Goal: Transaction & Acquisition: Purchase product/service

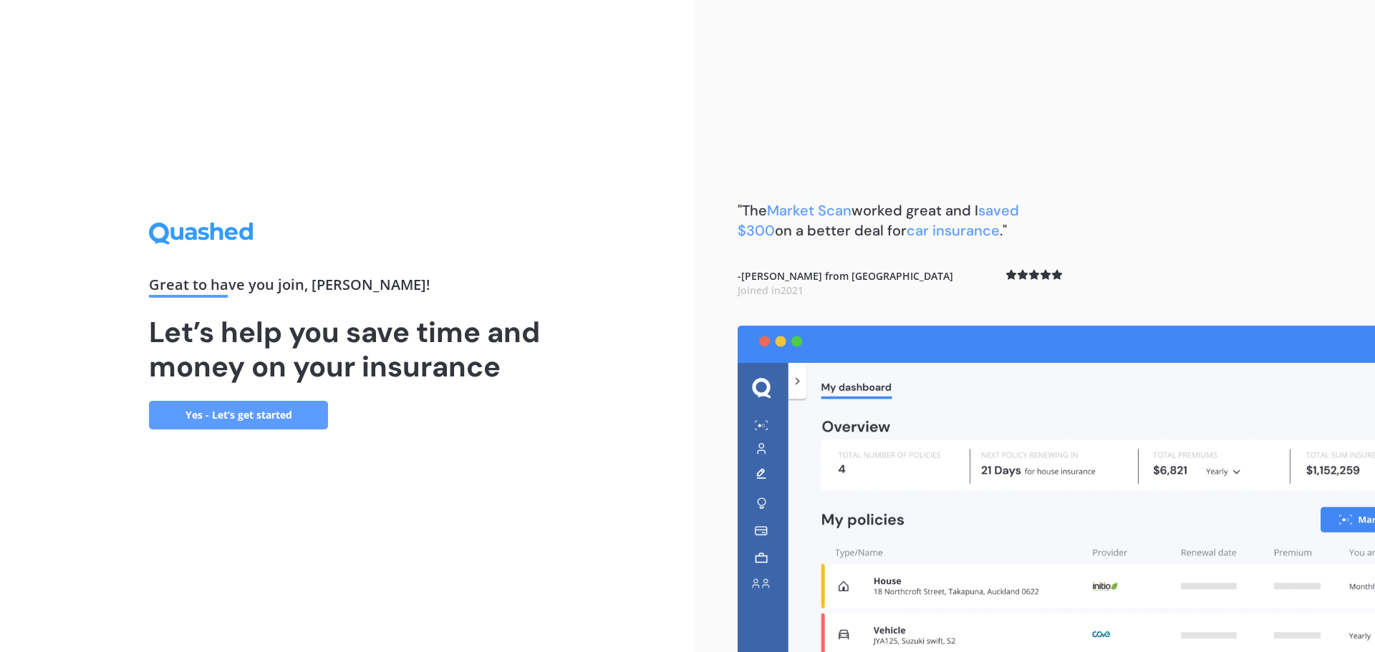
click at [281, 413] on link "Yes - Let’s get started" at bounding box center [238, 415] width 179 height 29
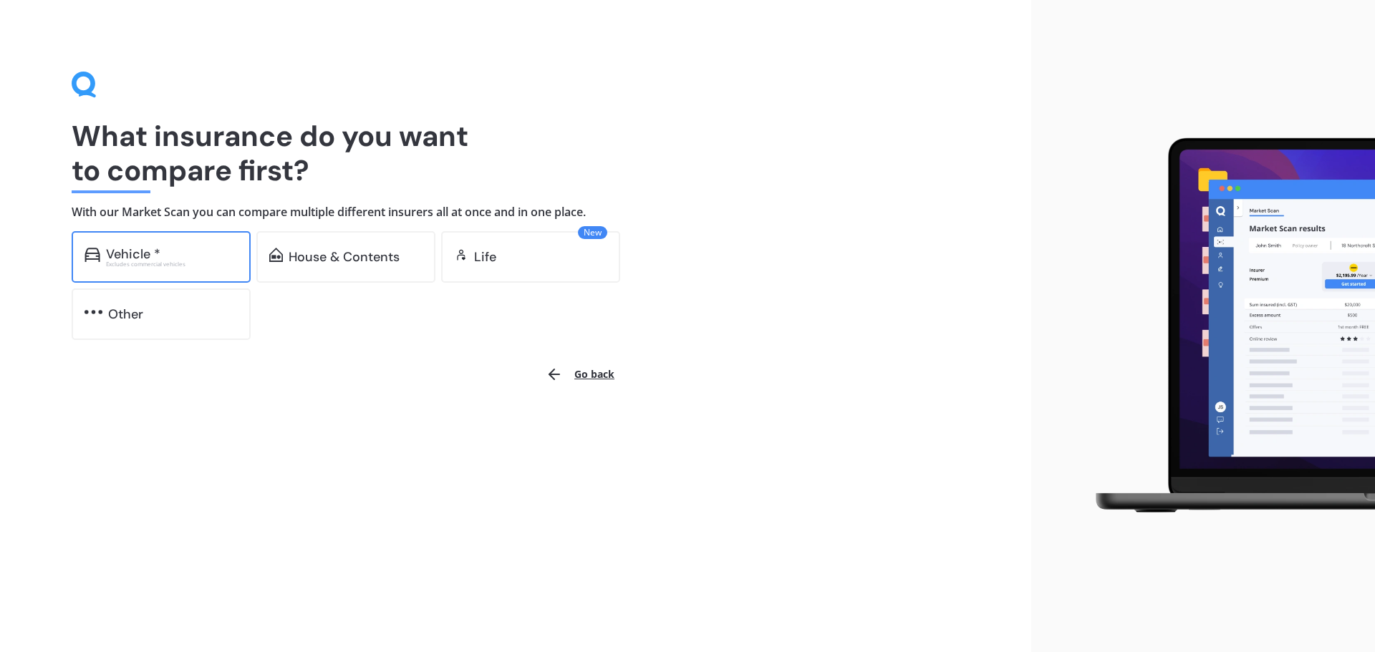
click at [140, 251] on div "Vehicle *" at bounding box center [133, 254] width 54 height 14
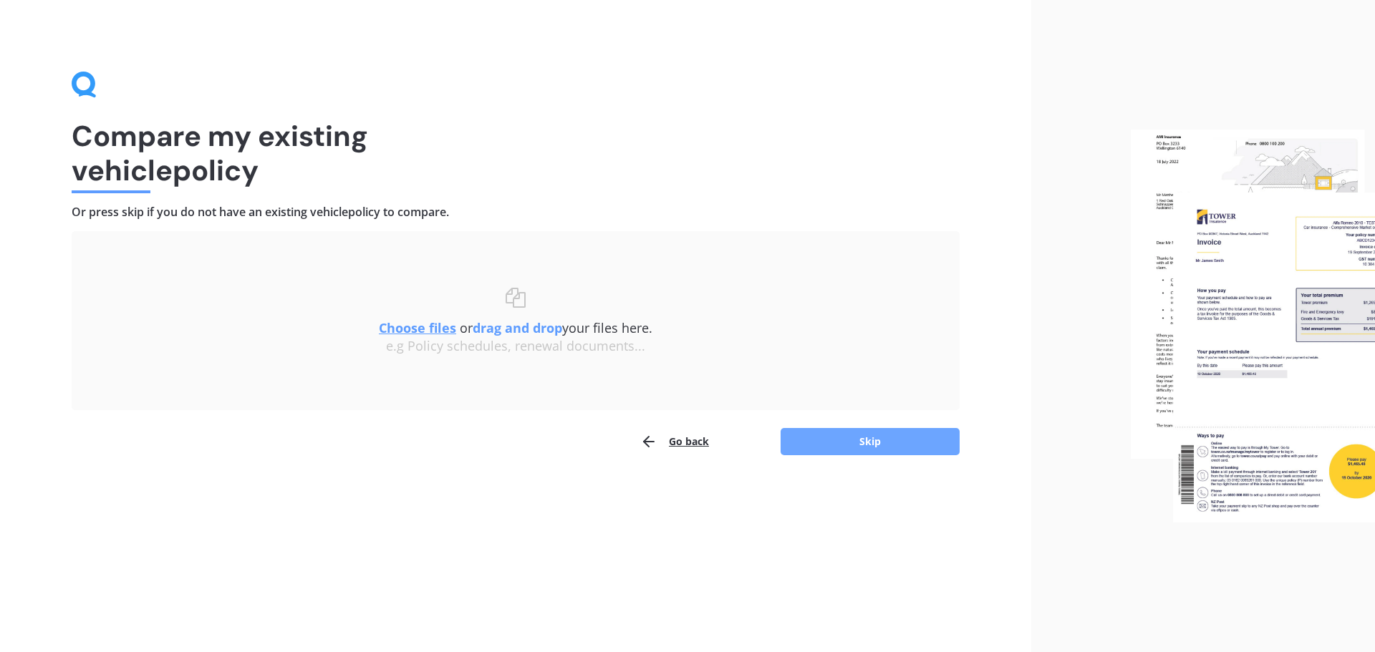
click at [857, 445] on button "Skip" at bounding box center [870, 441] width 179 height 27
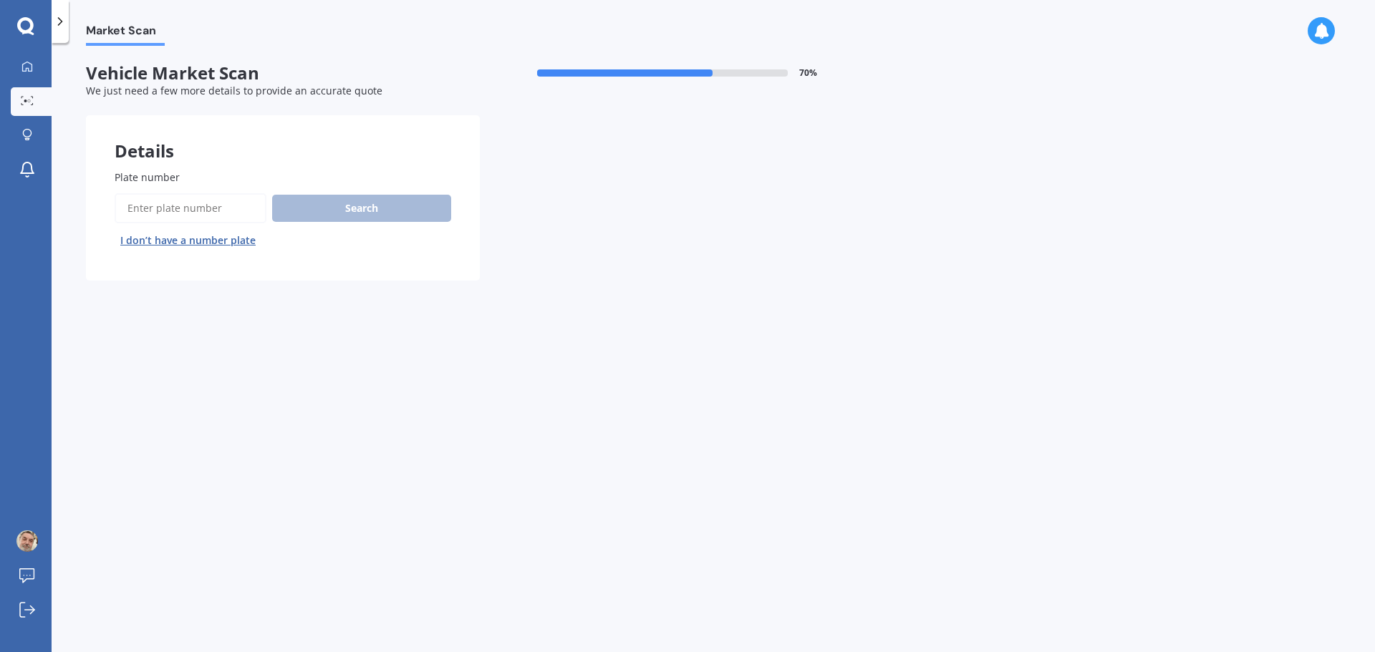
click at [205, 240] on button "I don’t have a number plate" at bounding box center [188, 240] width 147 height 23
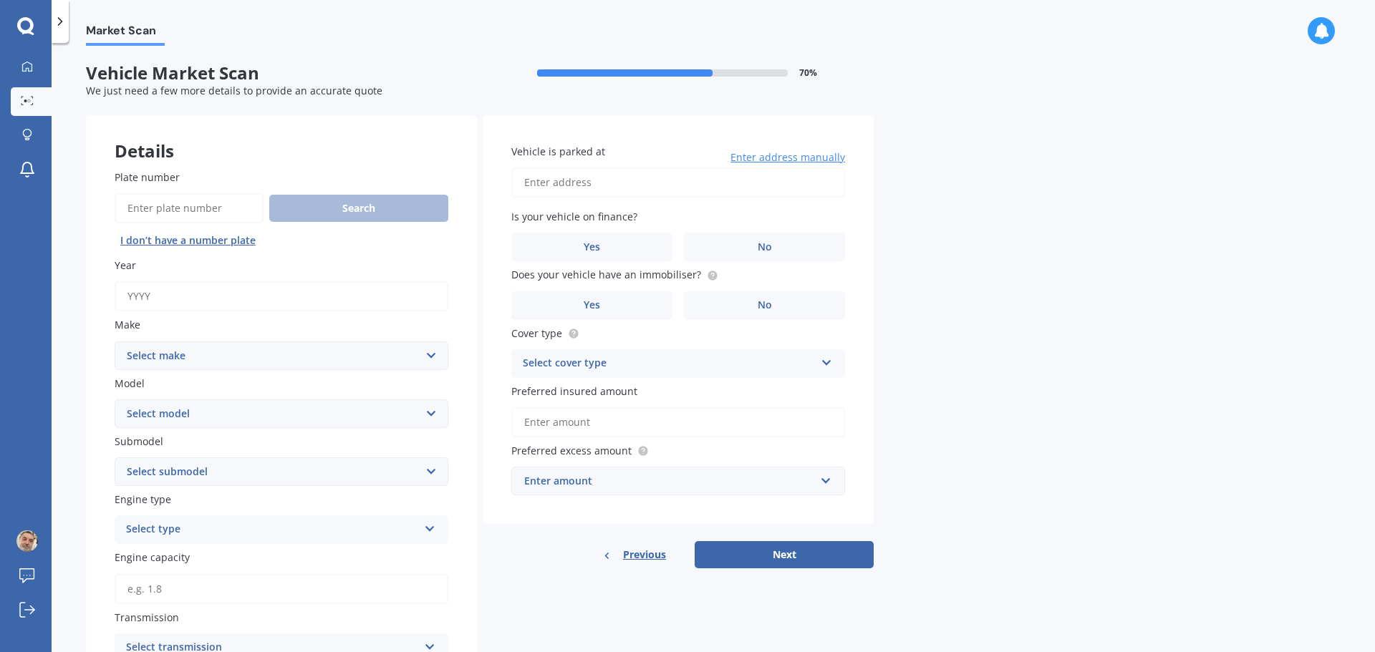
click at [183, 298] on input "Year" at bounding box center [282, 296] width 334 height 30
type input "2025"
click at [313, 365] on select "Select make AC ALFA ROMEO ASTON [PERSON_NAME] AUDI AUSTIN BEDFORD Bentley BMW B…" at bounding box center [282, 356] width 334 height 29
select select "MITSUBISHI"
click at [115, 342] on select "Select make AC ALFA ROMEO ASTON [PERSON_NAME] AUDI AUSTIN BEDFORD Bentley BMW B…" at bounding box center [282, 356] width 334 height 29
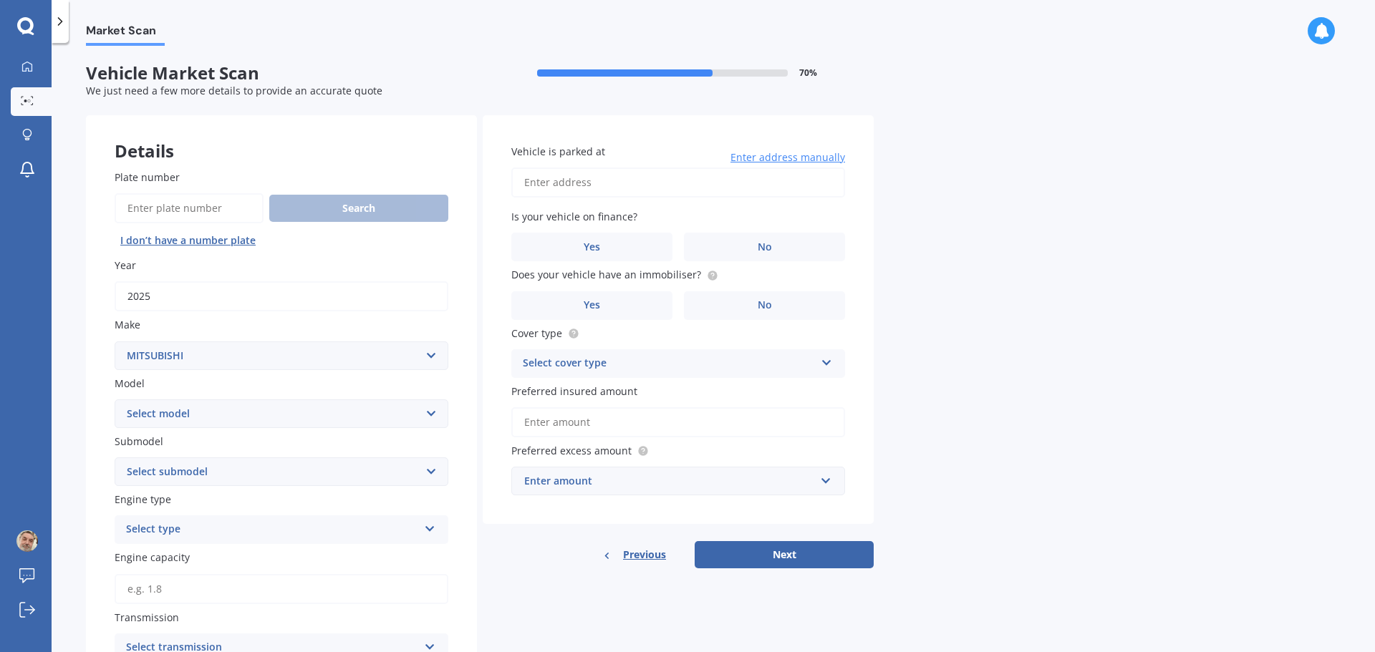
click at [230, 415] on select "Select model 380 Airtrek Aspire ASX [PERSON_NAME] Challenger Challenger Diesel …" at bounding box center [282, 414] width 334 height 29
select select "ASX"
click at [115, 400] on select "Select model 380 Airtrek Aspire ASX [PERSON_NAME] Challenger Challenger Diesel …" at bounding box center [282, 414] width 334 height 29
click at [428, 474] on select "Select submodel (All Other) BLK 2.0P/CVT Diesel LS Sport VRX petrol VRX turbo d…" at bounding box center [282, 472] width 334 height 29
select select "LS"
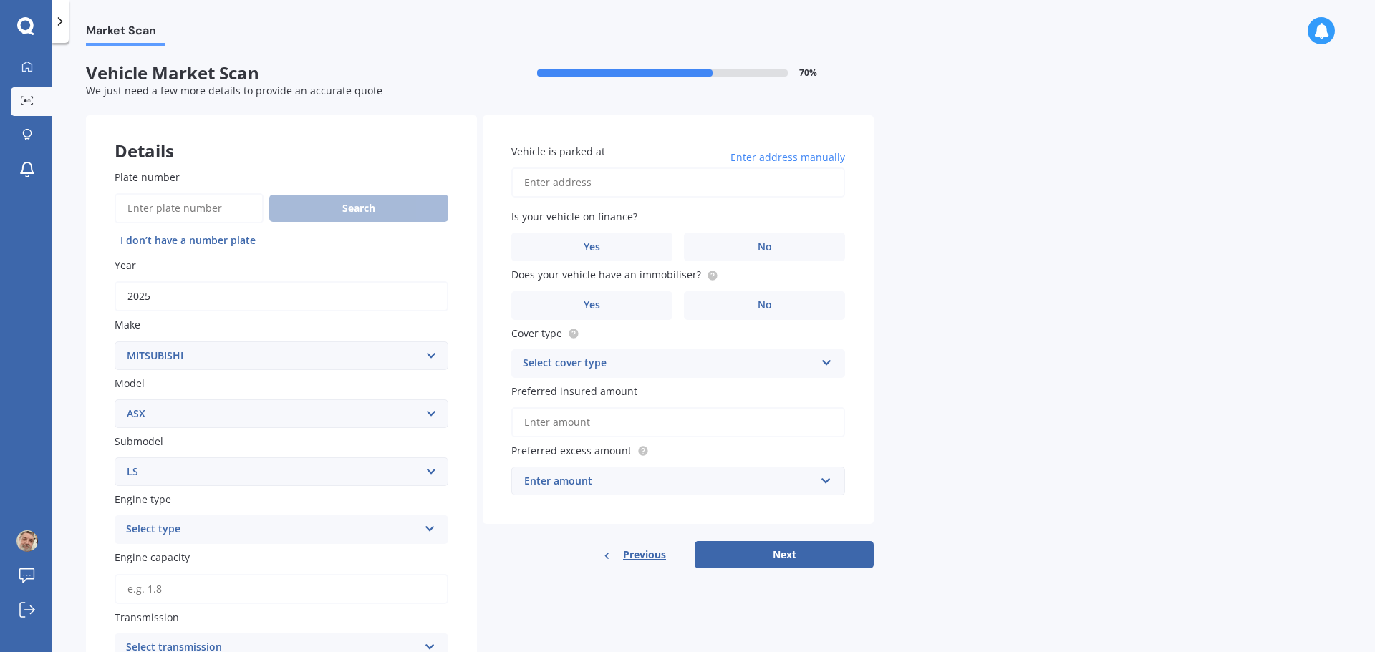
click at [115, 458] on select "Select submodel (All Other) BLK 2.0P/CVT Diesel LS Sport VRX petrol VRX turbo d…" at bounding box center [282, 472] width 334 height 29
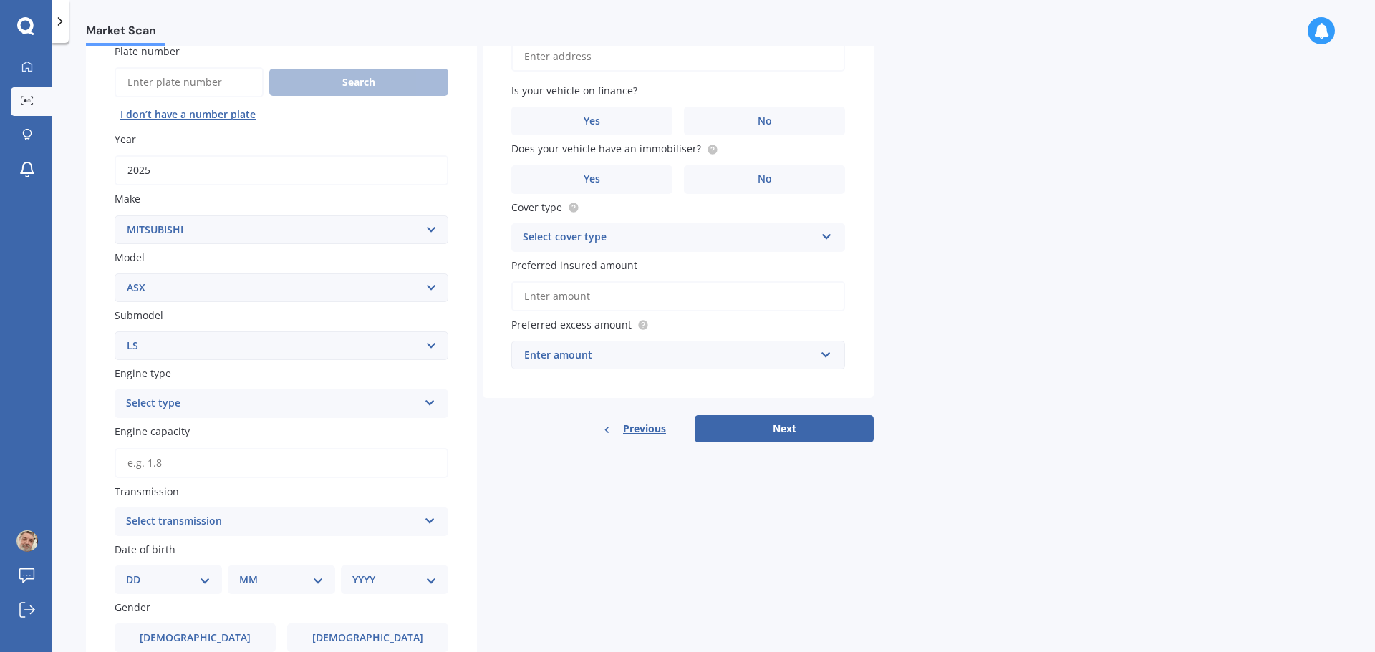
scroll to position [143, 0]
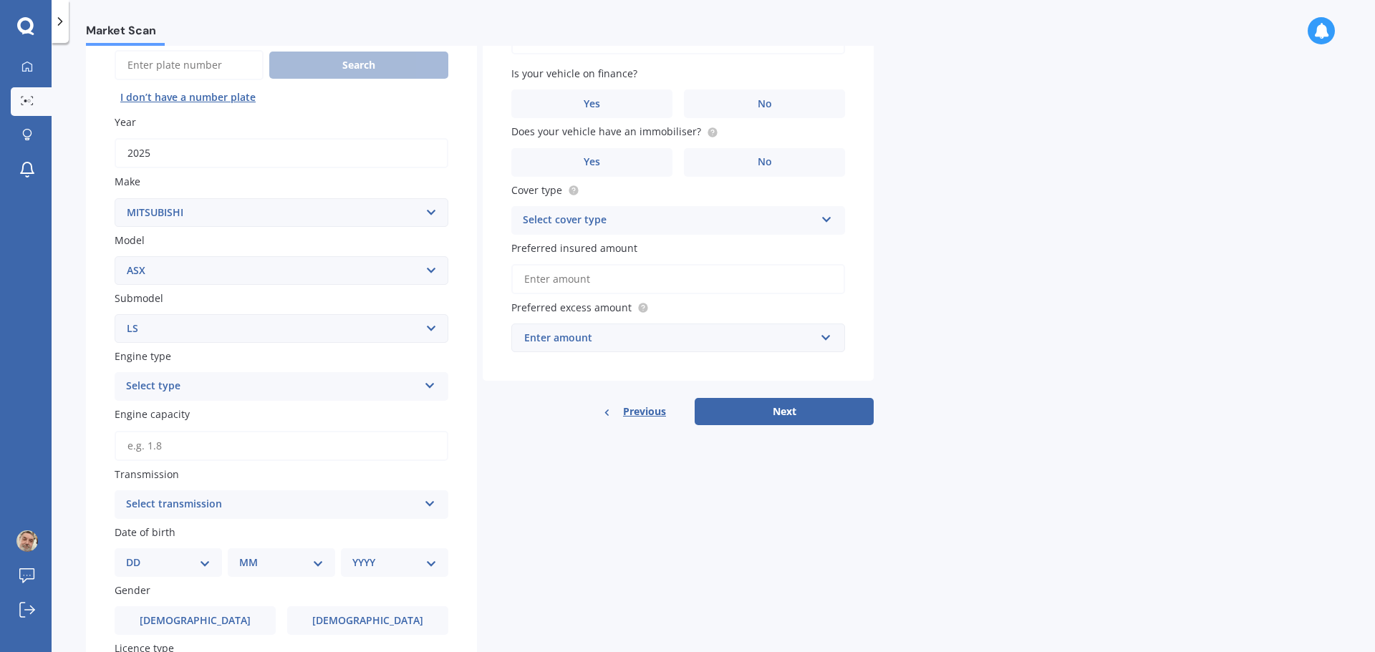
click at [433, 380] on icon at bounding box center [430, 383] width 12 height 10
click at [245, 415] on div "Petrol" at bounding box center [281, 415] width 332 height 26
click at [427, 505] on icon at bounding box center [430, 501] width 12 height 10
click at [151, 536] on div "Auto" at bounding box center [281, 533] width 332 height 26
click at [201, 451] on input "Engine capacity" at bounding box center [282, 446] width 334 height 30
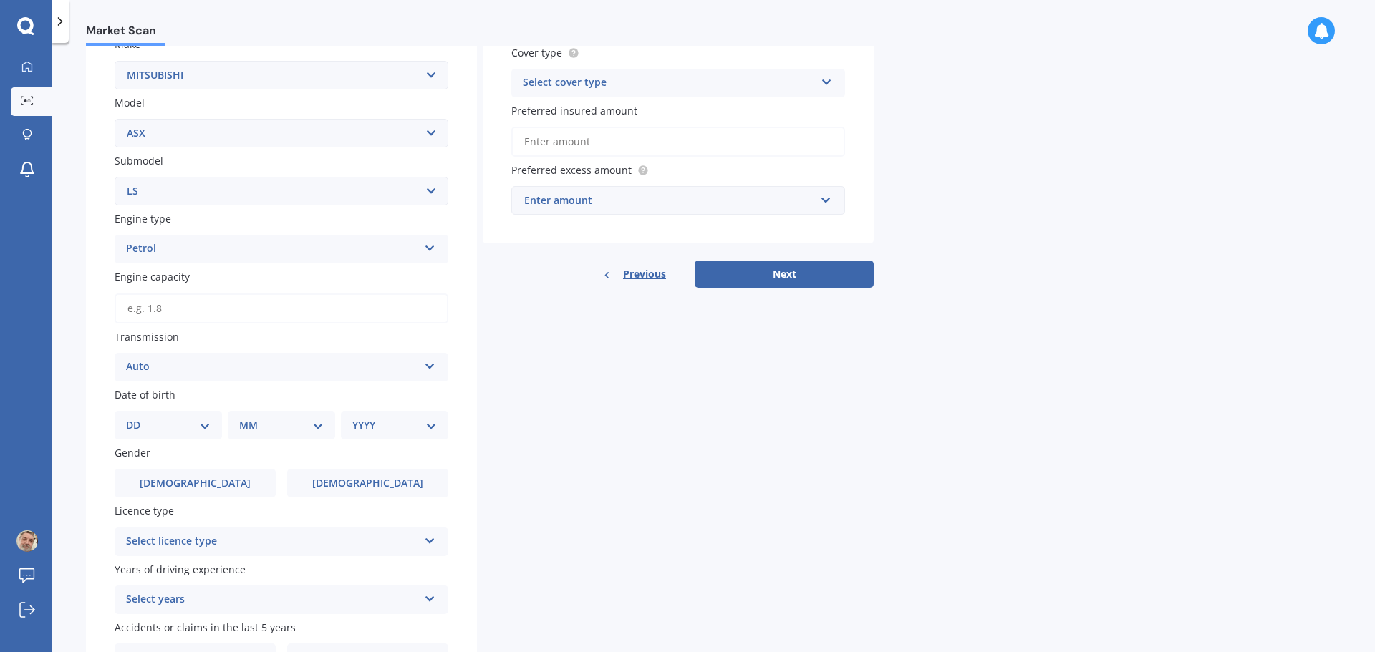
scroll to position [286, 0]
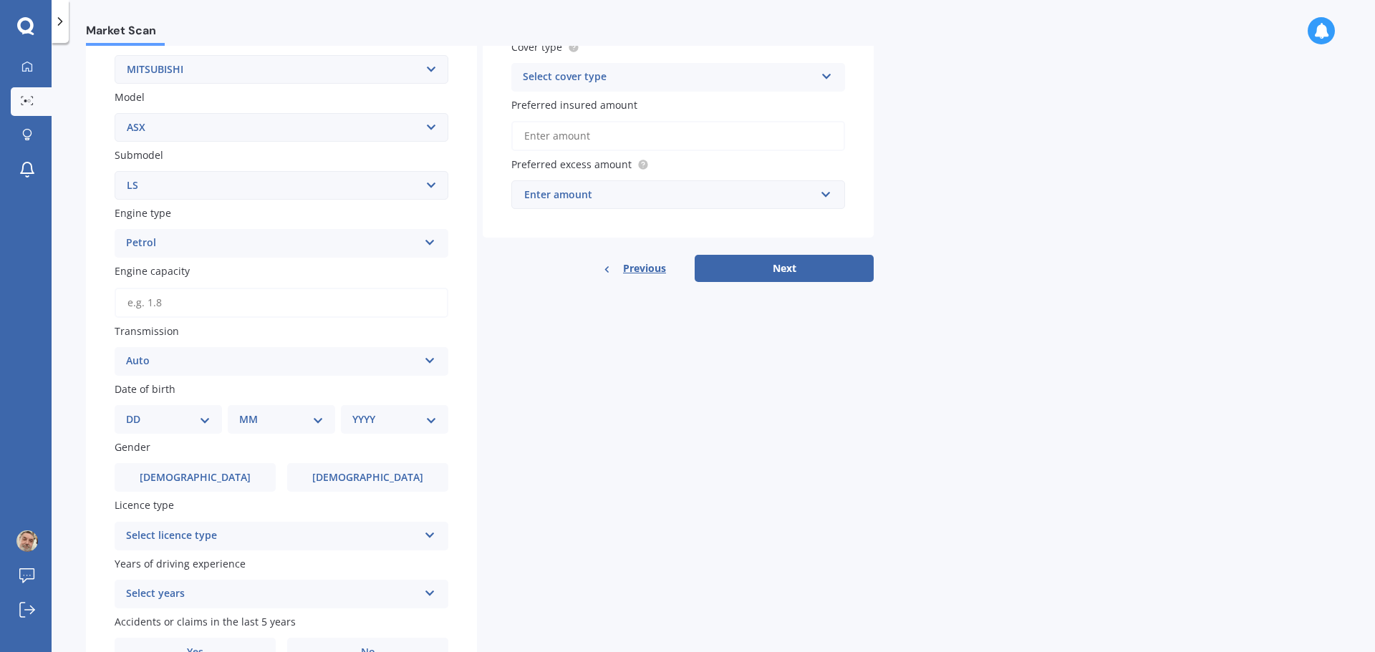
click at [145, 423] on select "DD 01 02 03 04 05 06 07 08 09 10 11 12 13 14 15 16 17 18 19 20 21 22 23 24 25 2…" at bounding box center [168, 420] width 85 height 16
select select "13"
click at [137, 412] on select "DD 01 02 03 04 05 06 07 08 09 10 11 12 13 14 15 16 17 18 19 20 21 22 23 24 25 2…" at bounding box center [168, 420] width 85 height 16
click at [298, 425] on select "MM 01 02 03 04 05 06 07 08 09 10 11 12" at bounding box center [284, 420] width 79 height 16
select select "05"
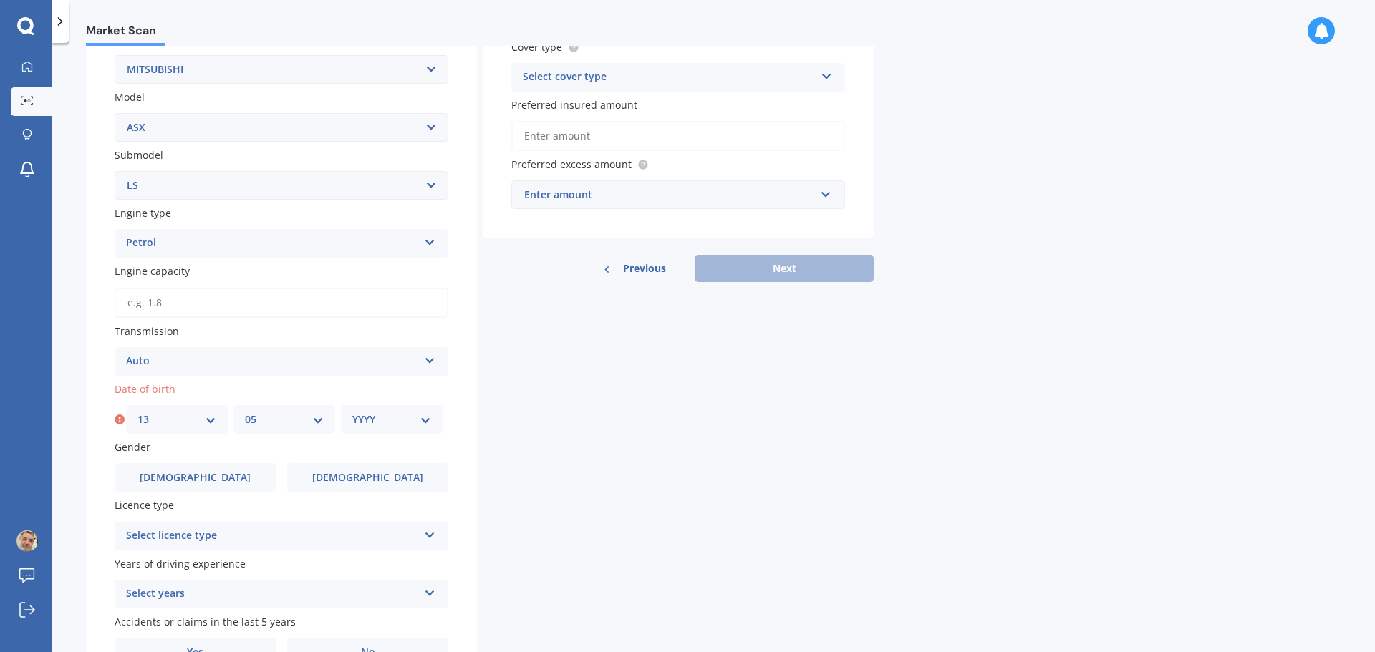
click at [245, 412] on select "MM 01 02 03 04 05 06 07 08 09 10 11 12" at bounding box center [284, 420] width 79 height 16
click at [390, 422] on select "YYYY 2025 2024 2023 2022 2021 2020 2019 2018 2017 2016 2015 2014 2013 2012 2011…" at bounding box center [391, 420] width 79 height 16
select select "1956"
click at [352, 412] on select "YYYY 2025 2024 2023 2022 2021 2020 2019 2018 2017 2016 2015 2014 2013 2012 2011…" at bounding box center [391, 420] width 79 height 16
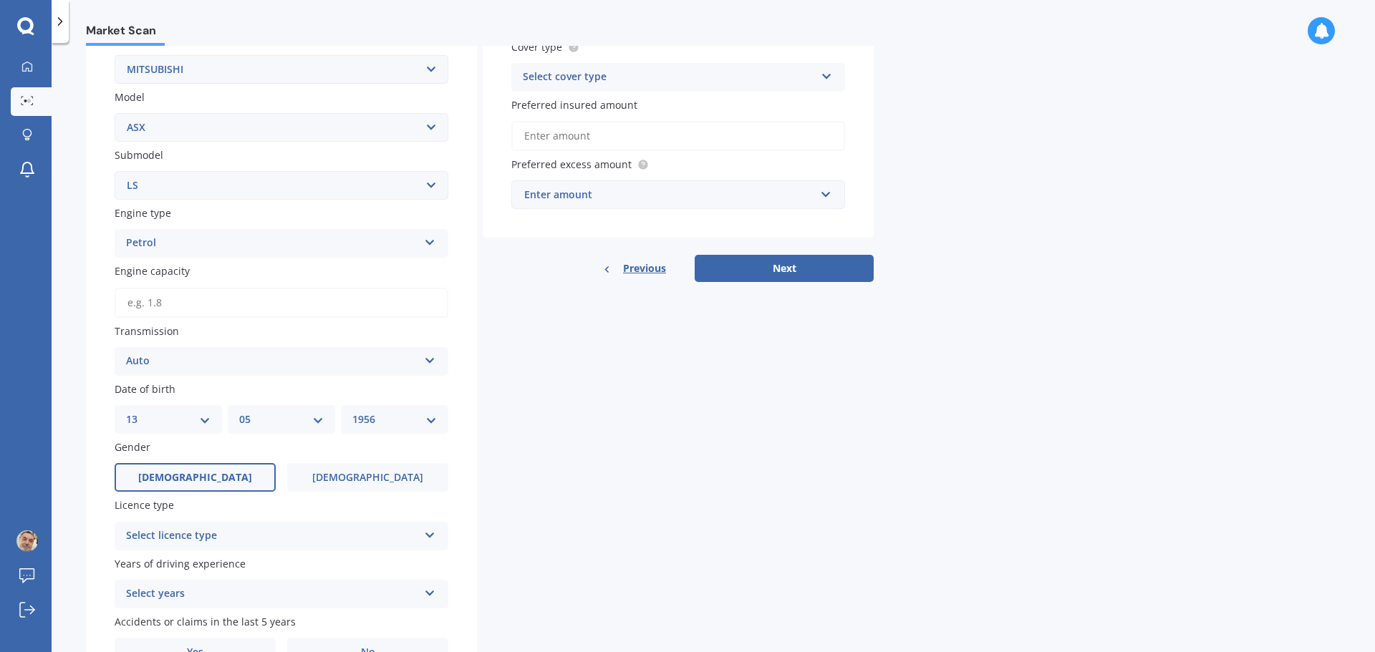
click at [206, 480] on span "[DEMOGRAPHIC_DATA]" at bounding box center [195, 478] width 114 height 12
click at [0, 0] on input "[DEMOGRAPHIC_DATA]" at bounding box center [0, 0] width 0 height 0
click at [427, 536] on icon at bounding box center [430, 533] width 12 height 10
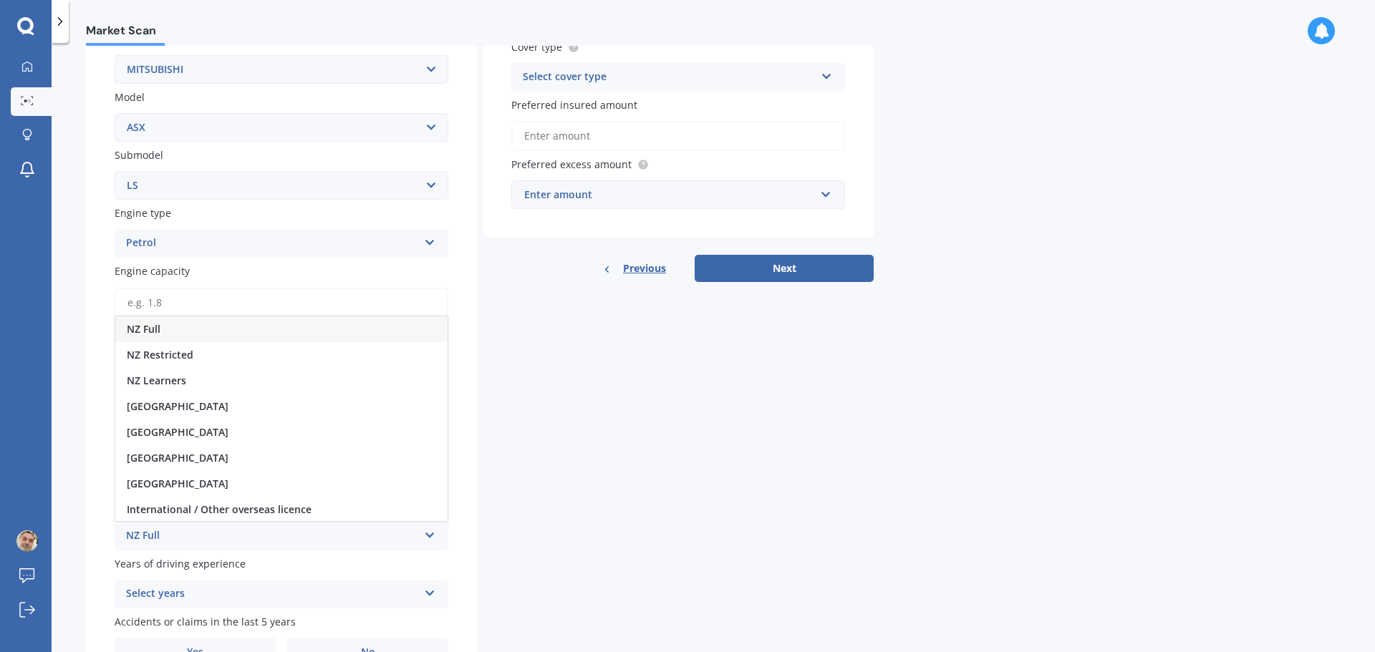
click at [158, 330] on span "NZ Full" at bounding box center [144, 329] width 34 height 14
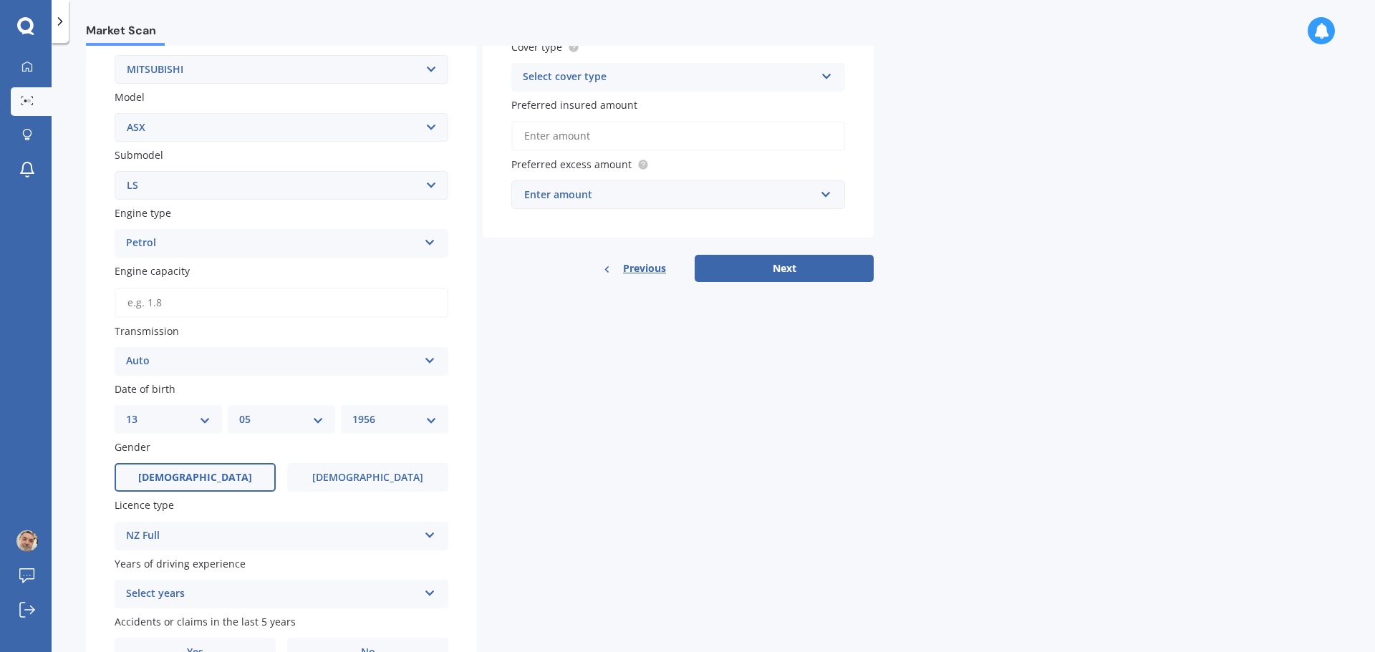
click at [425, 595] on icon at bounding box center [430, 591] width 12 height 10
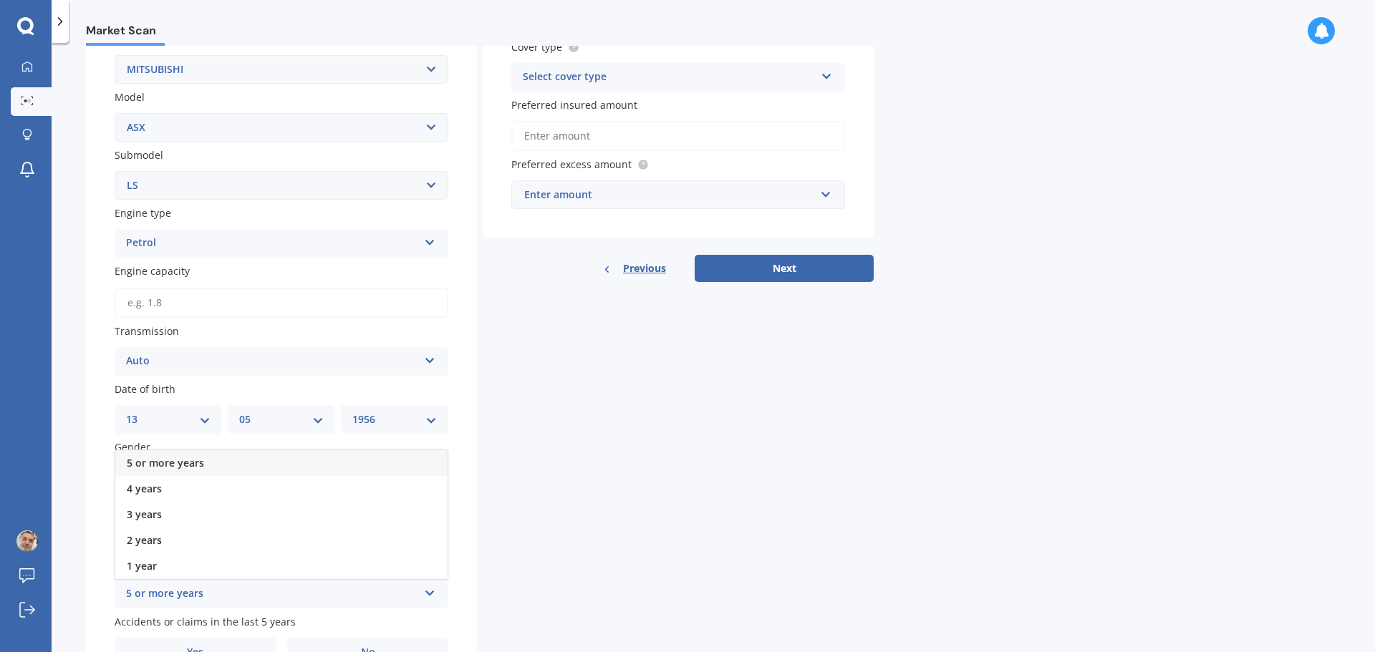
click at [202, 461] on span "5 or more years" at bounding box center [165, 463] width 77 height 14
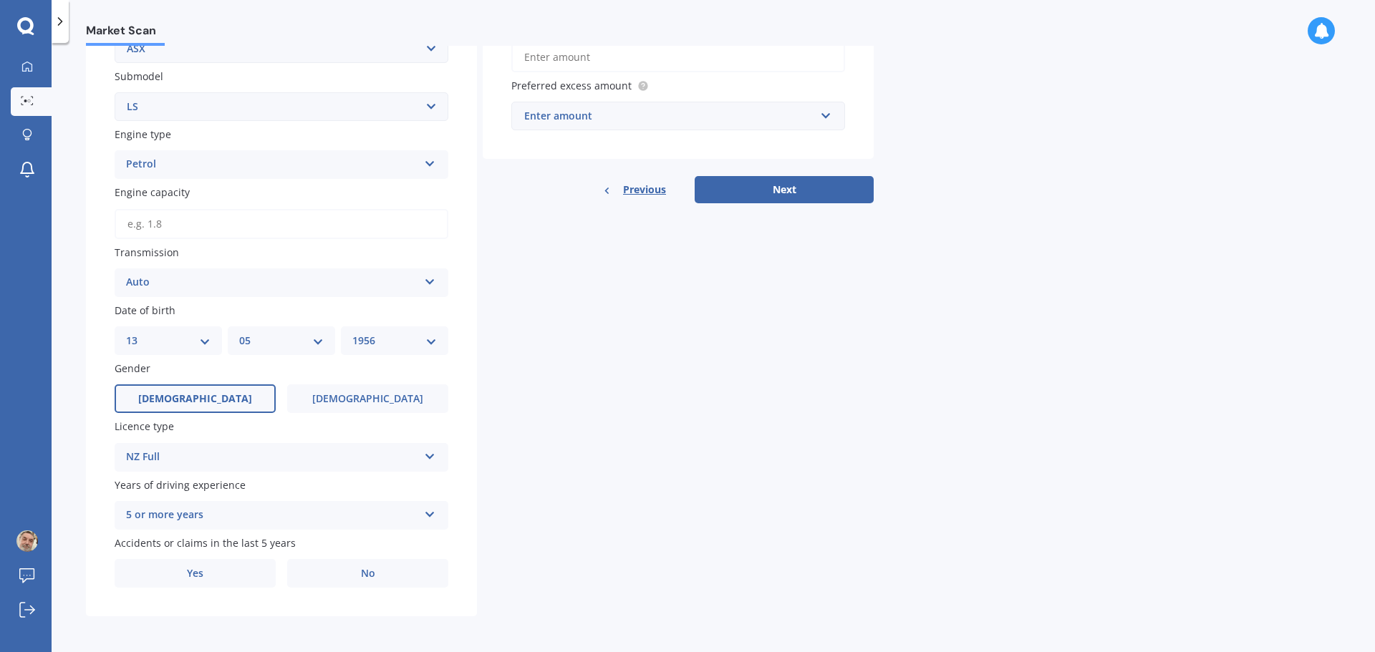
scroll to position [367, 0]
click at [344, 572] on label "No" at bounding box center [367, 572] width 161 height 29
click at [0, 0] on input "No" at bounding box center [0, 0] width 0 height 0
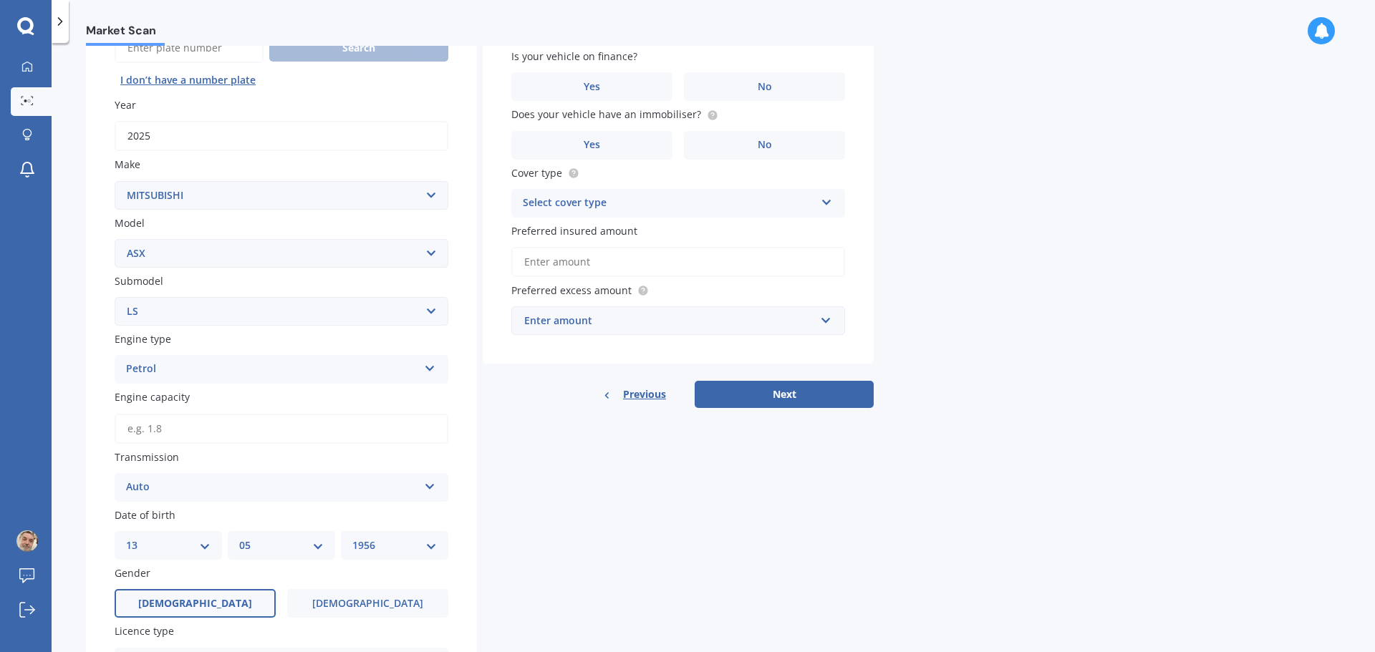
scroll to position [152, 0]
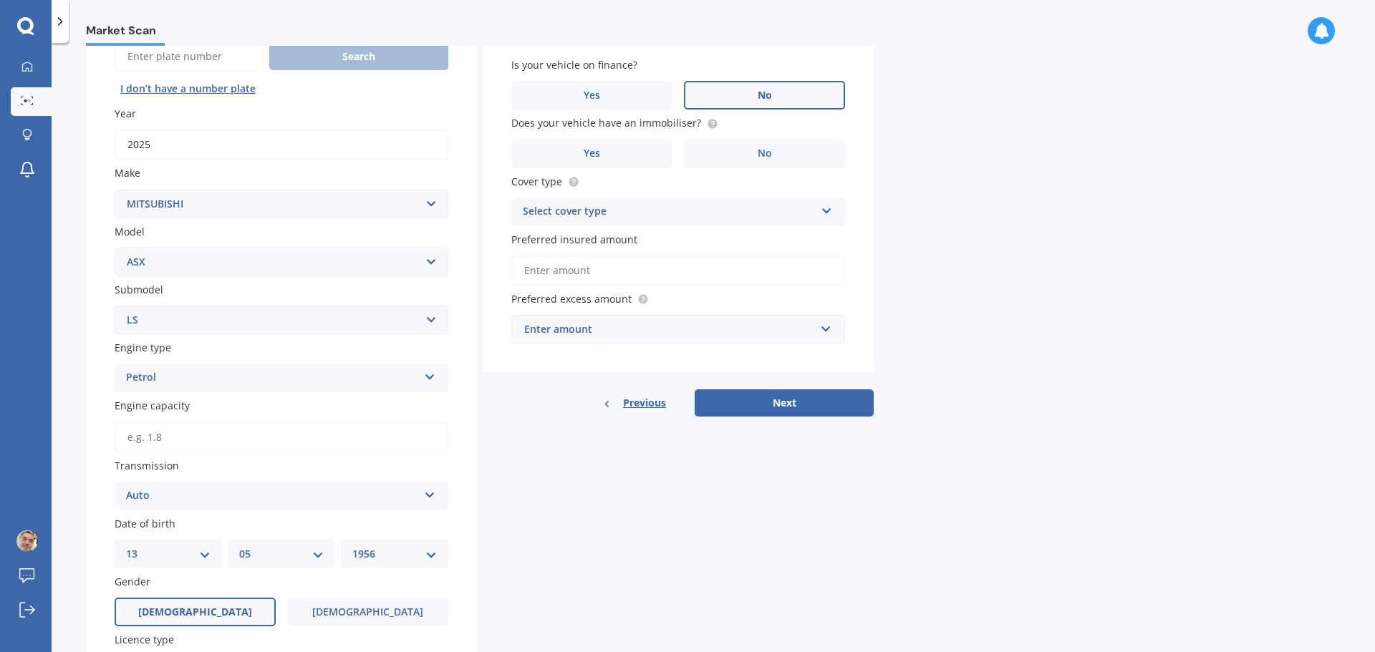
click at [763, 92] on span "No" at bounding box center [765, 96] width 14 height 12
click at [0, 0] on input "No" at bounding box center [0, 0] width 0 height 0
click at [731, 154] on label "No" at bounding box center [764, 154] width 161 height 29
click at [0, 0] on input "No" at bounding box center [0, 0] width 0 height 0
click at [819, 209] on div "Select cover type Comprehensive Third Party, Fire & Theft Third Party" at bounding box center [678, 212] width 334 height 29
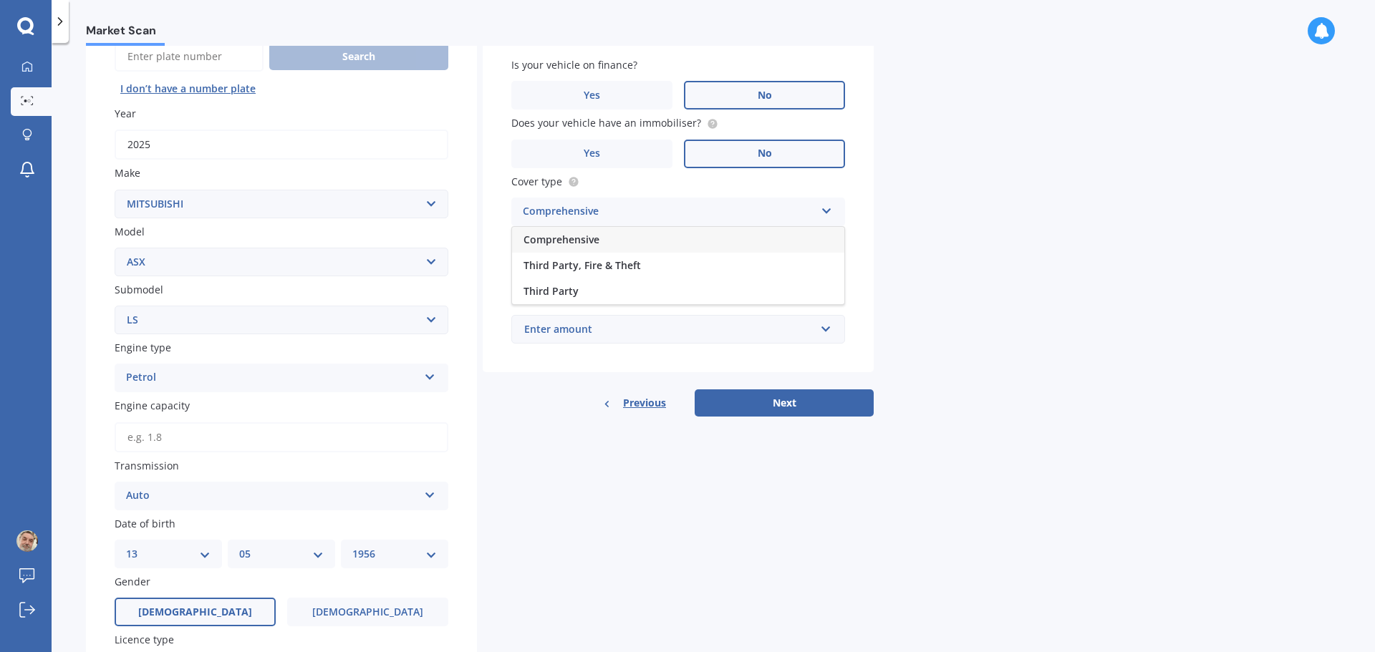
click at [591, 242] on span "Comprehensive" at bounding box center [561, 240] width 76 height 14
click at [627, 275] on input "Preferred insured amount" at bounding box center [678, 271] width 334 height 30
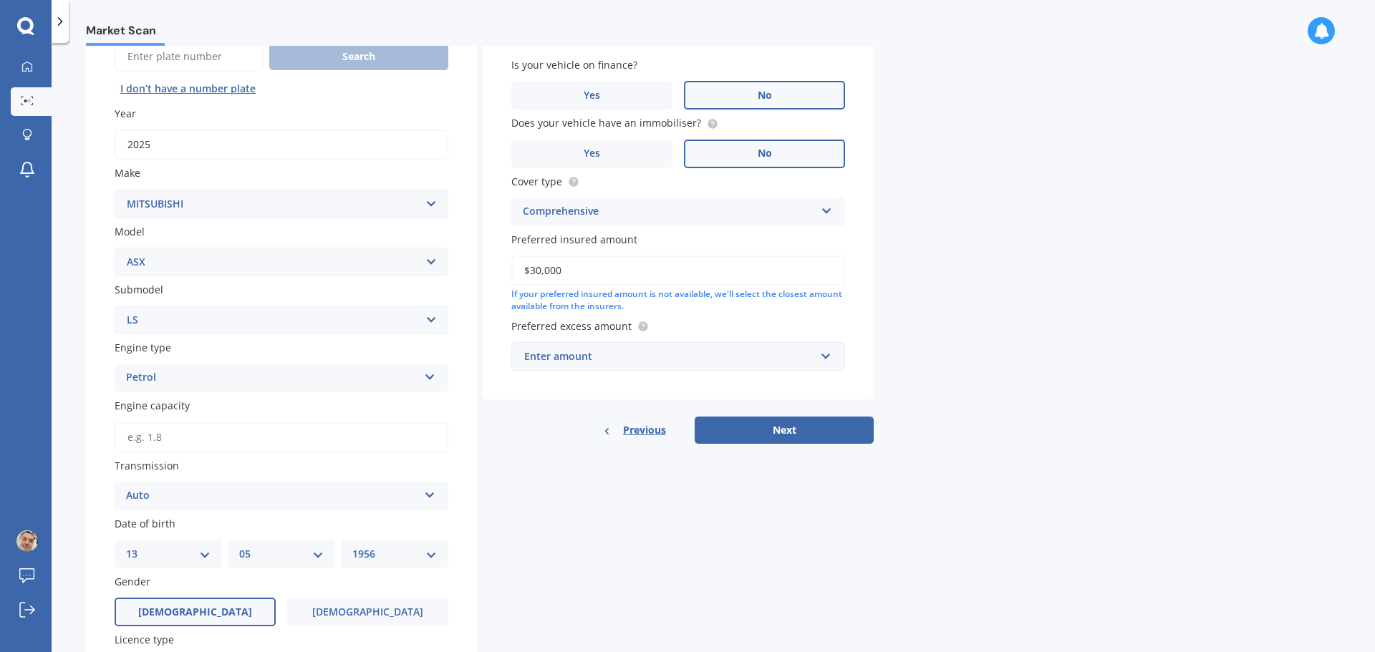
type input "$30,000"
click at [826, 358] on input "text" at bounding box center [673, 356] width 321 height 27
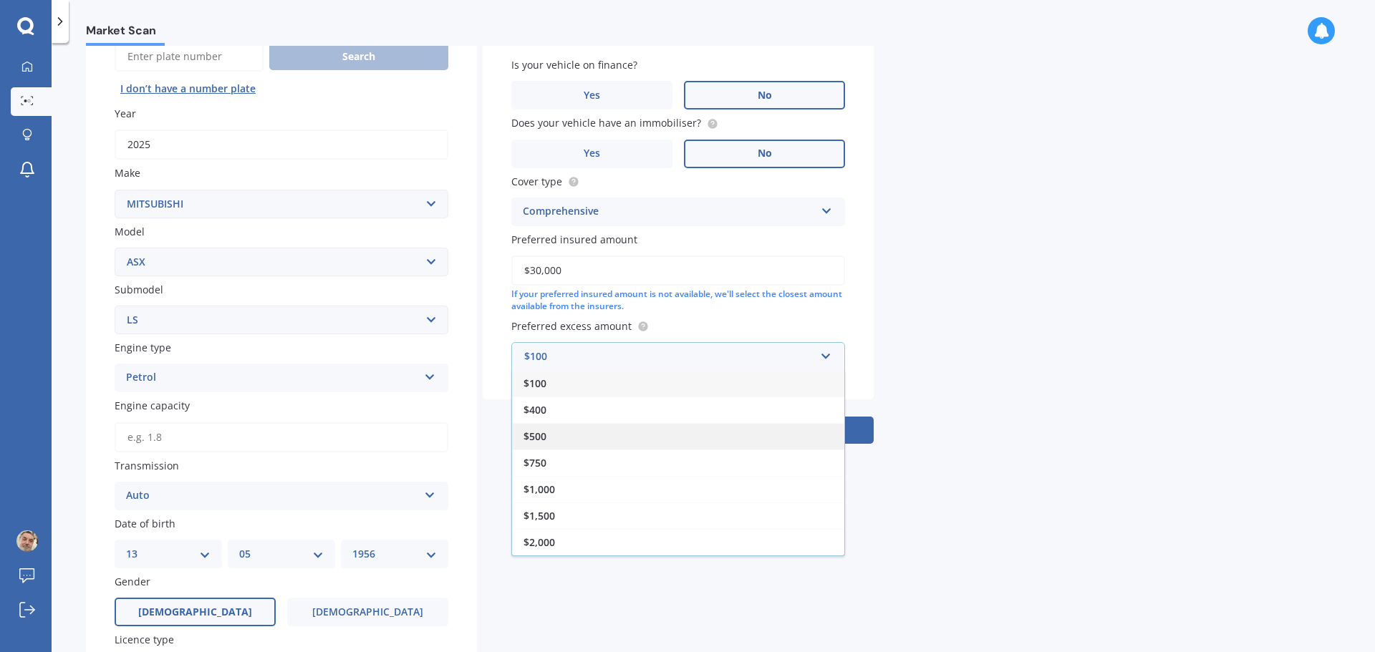
click at [599, 438] on div "$500" at bounding box center [678, 436] width 332 height 26
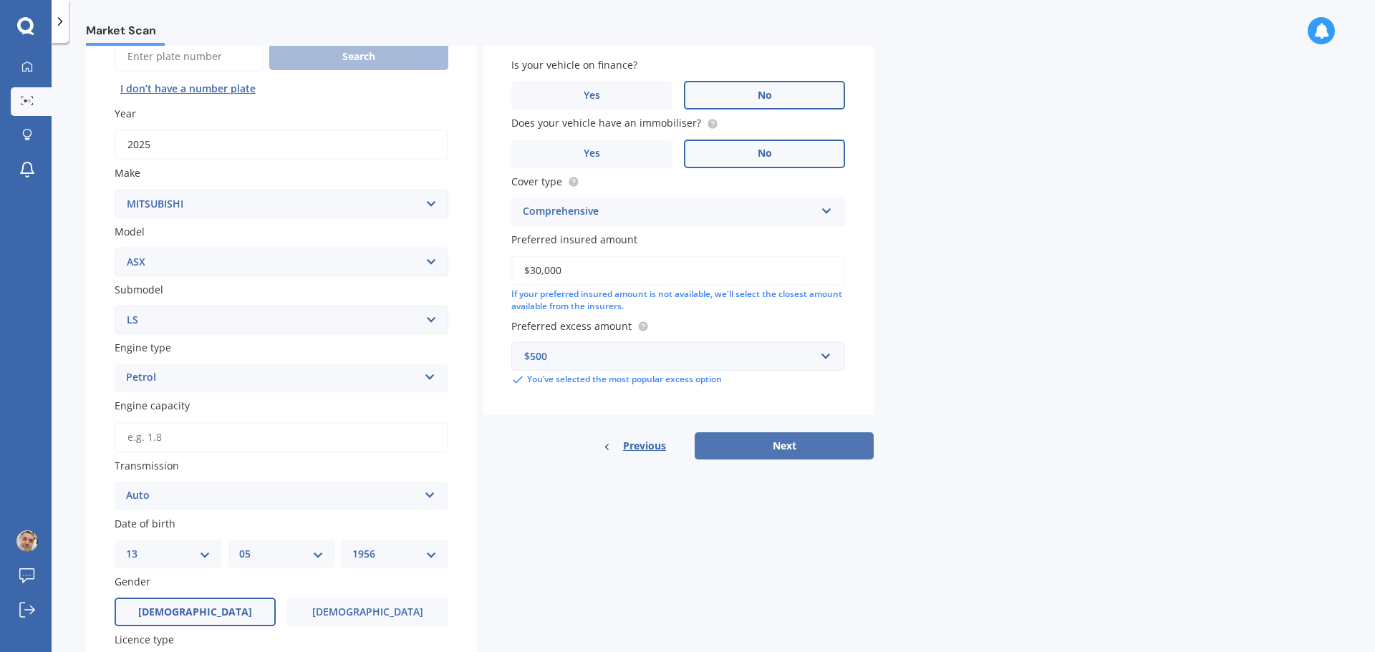
click at [765, 445] on button "Next" at bounding box center [784, 446] width 179 height 27
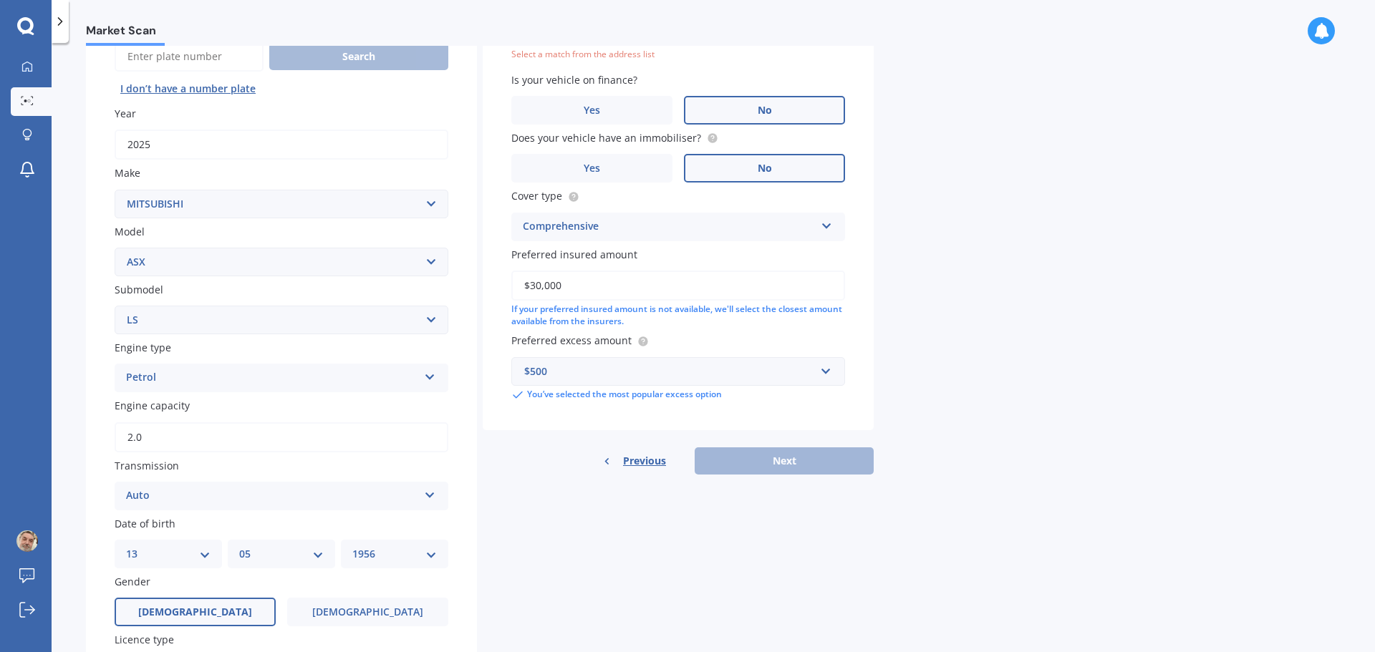
type input "2.0"
click at [748, 453] on div "Previous Next" at bounding box center [678, 461] width 391 height 27
click at [773, 463] on div "Previous Next" at bounding box center [678, 461] width 391 height 27
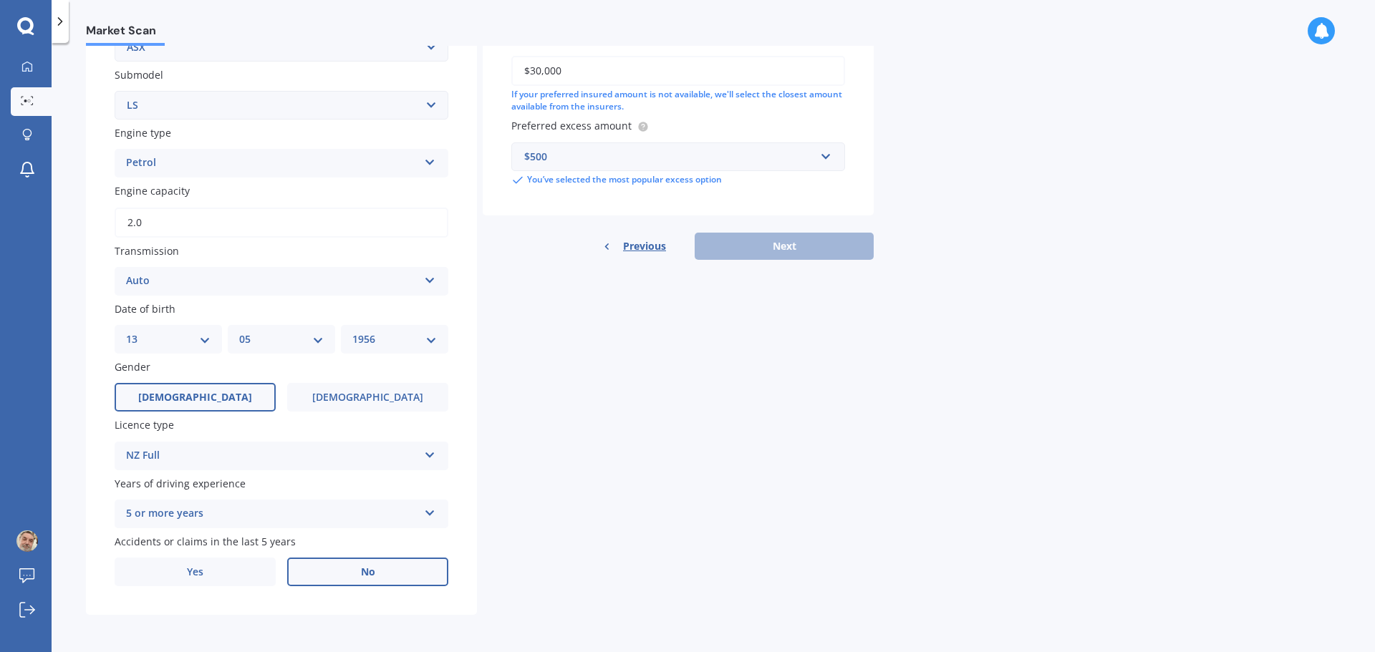
scroll to position [0, 0]
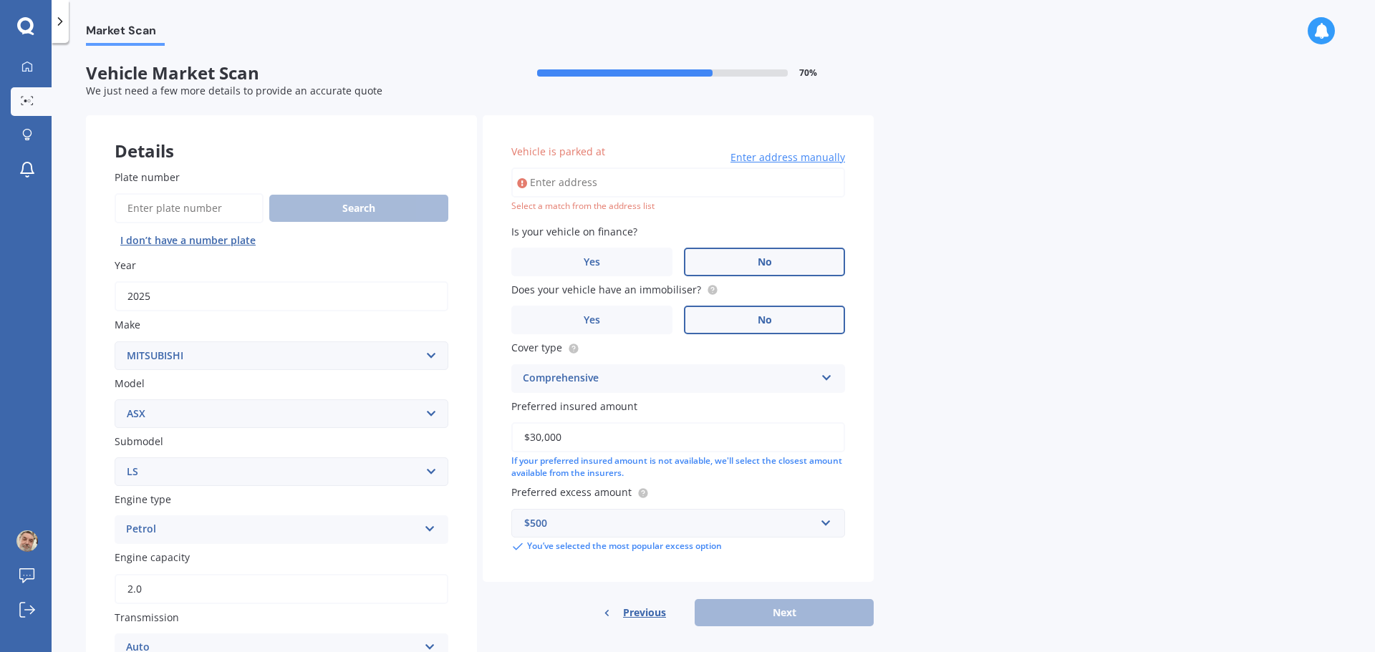
click at [634, 180] on input "Vehicle is parked at" at bounding box center [678, 183] width 334 height 30
type input "[STREET_ADDRESS] 2010"
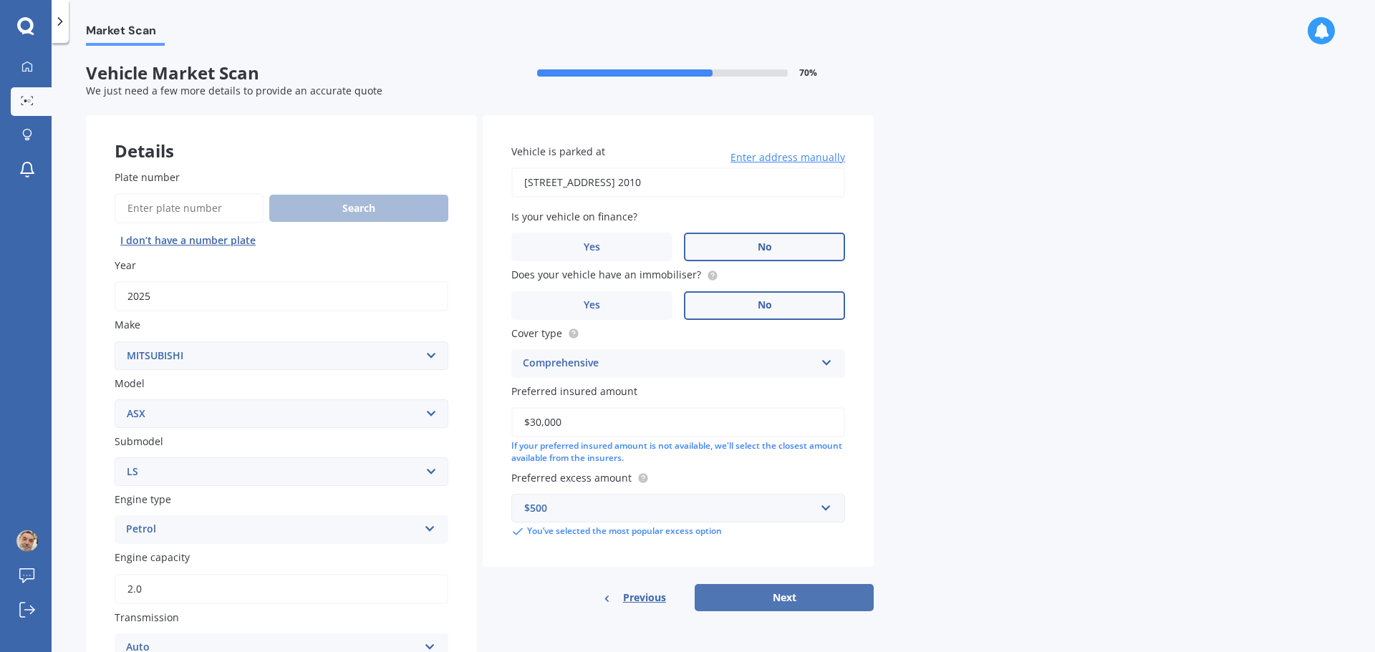
click at [778, 602] on button "Next" at bounding box center [784, 597] width 179 height 27
select select "13"
select select "05"
select select "1956"
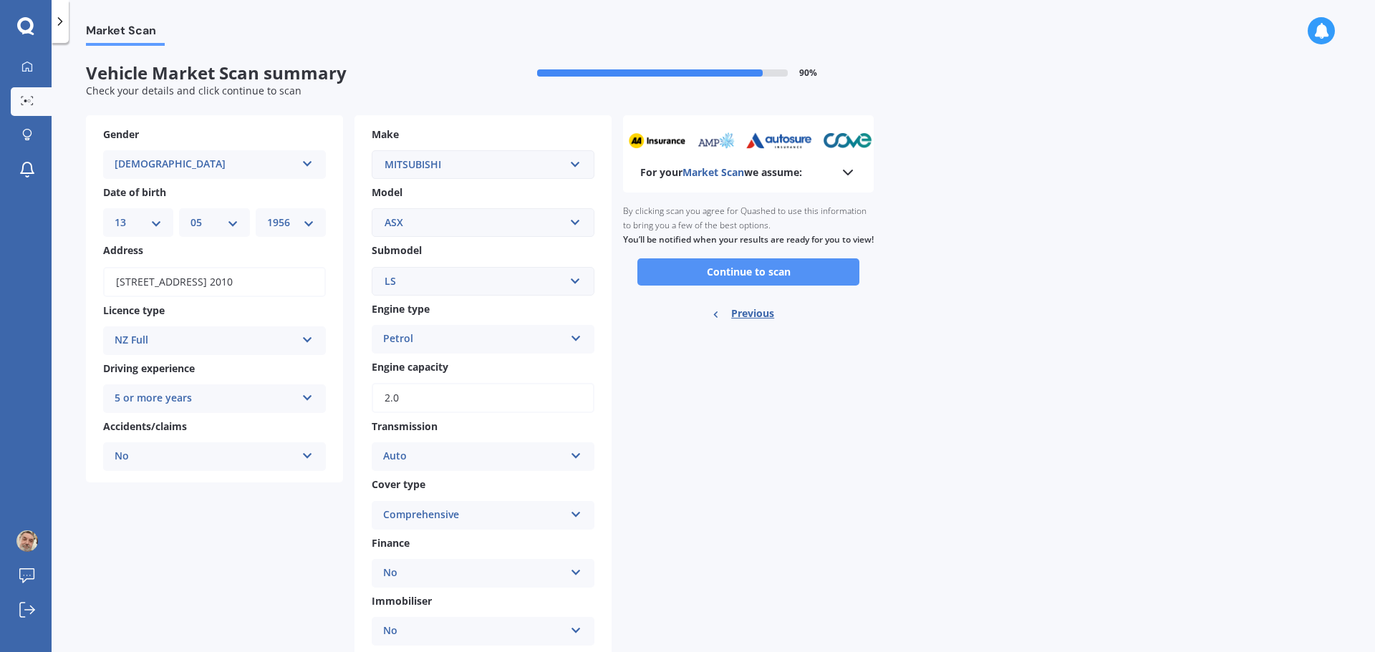
click at [749, 284] on button "Continue to scan" at bounding box center [748, 272] width 222 height 27
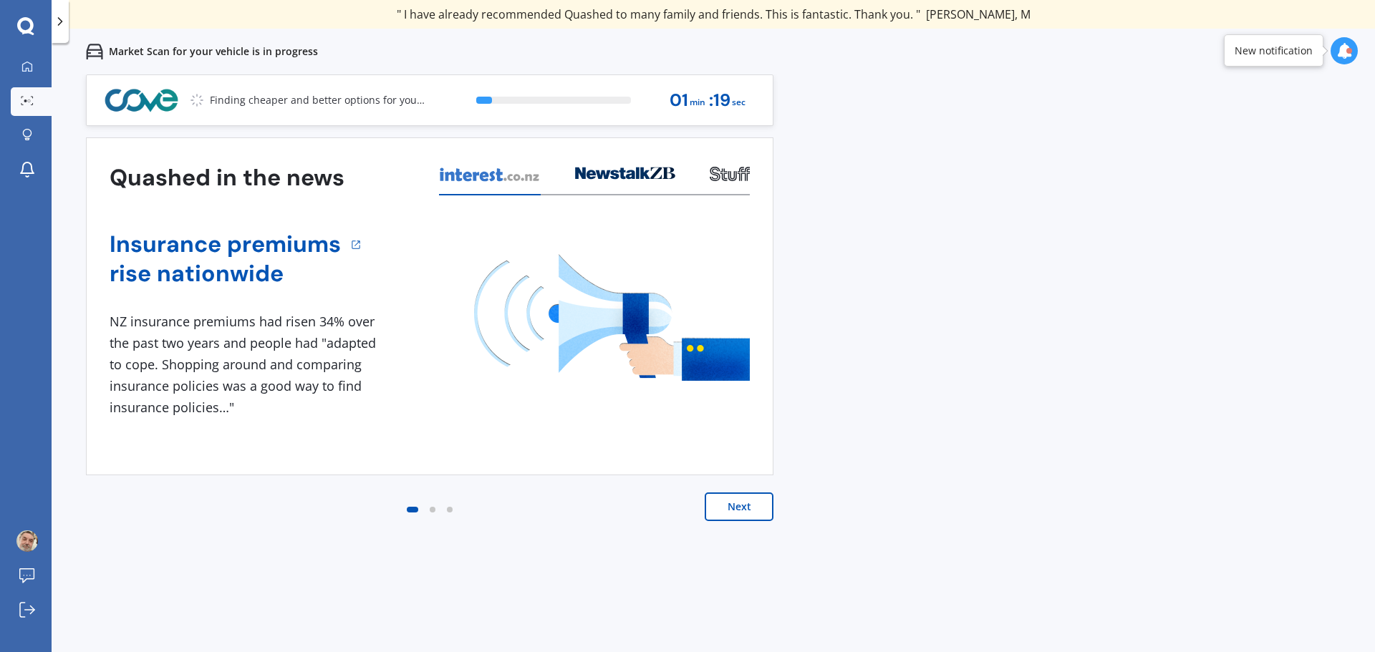
click at [731, 511] on button "Next" at bounding box center [739, 507] width 69 height 29
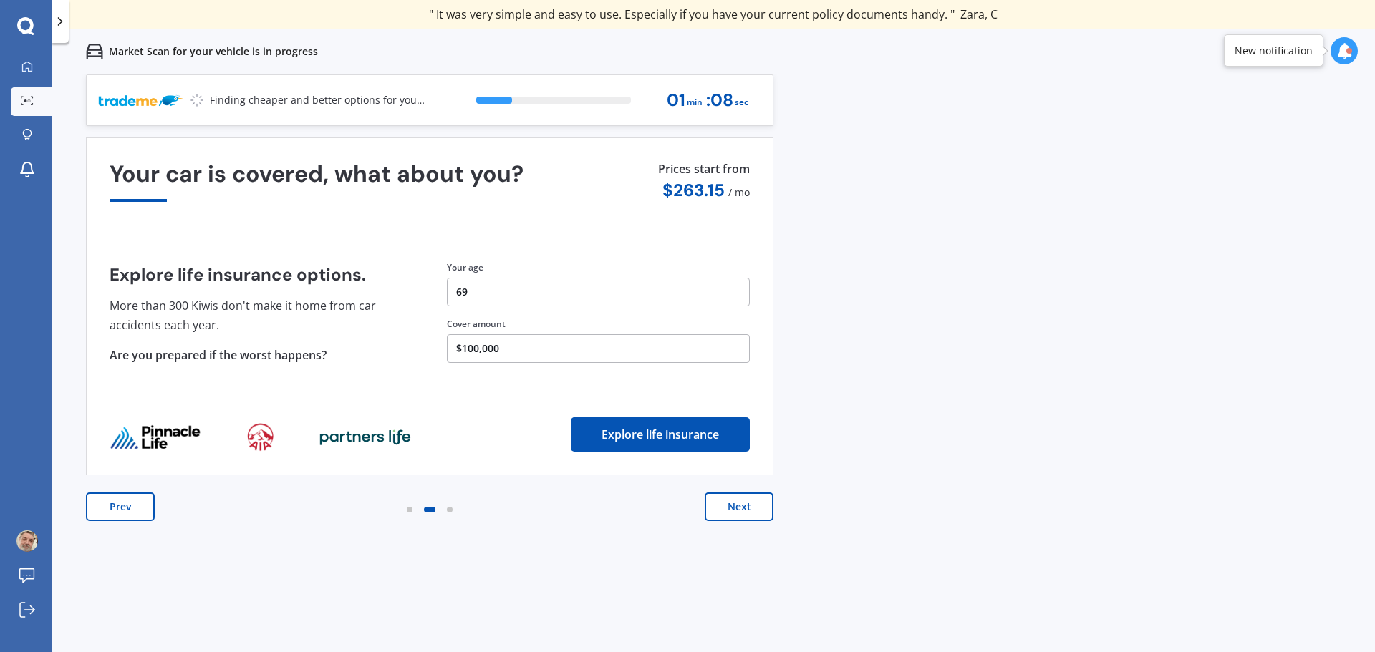
click at [733, 506] on button "Next" at bounding box center [739, 507] width 69 height 29
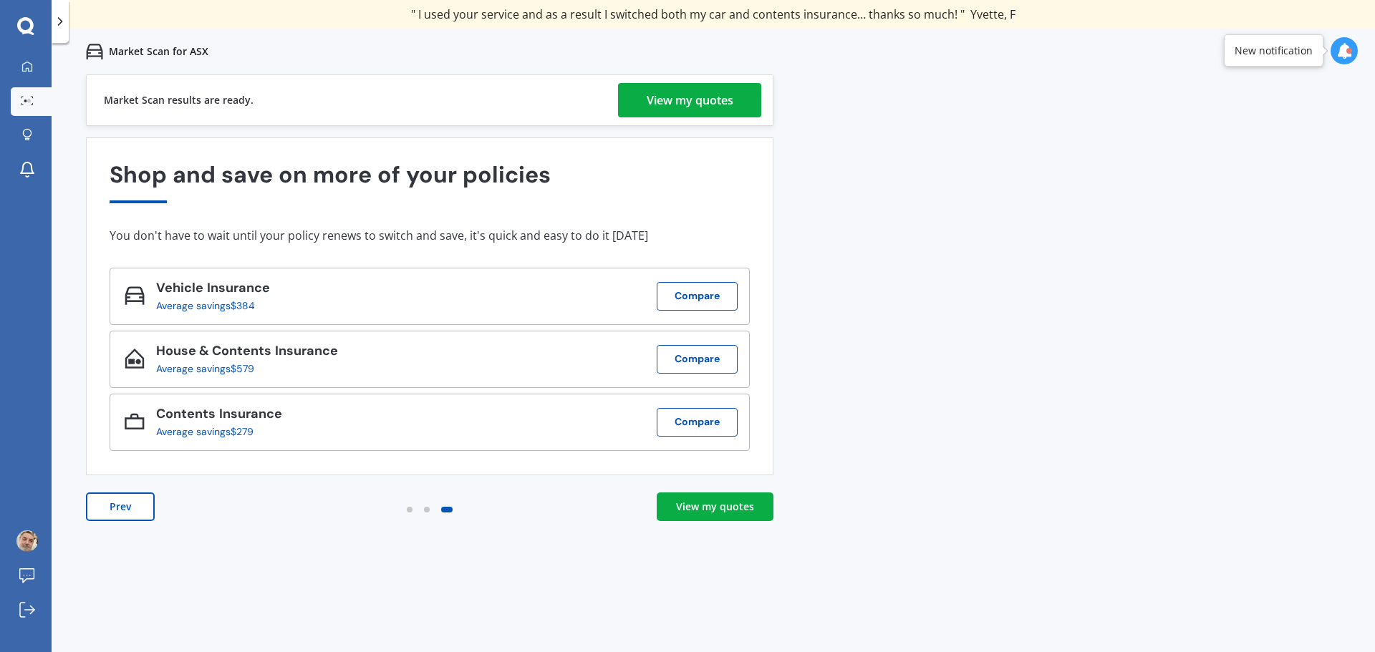
click at [720, 507] on div "View my quotes" at bounding box center [715, 507] width 78 height 14
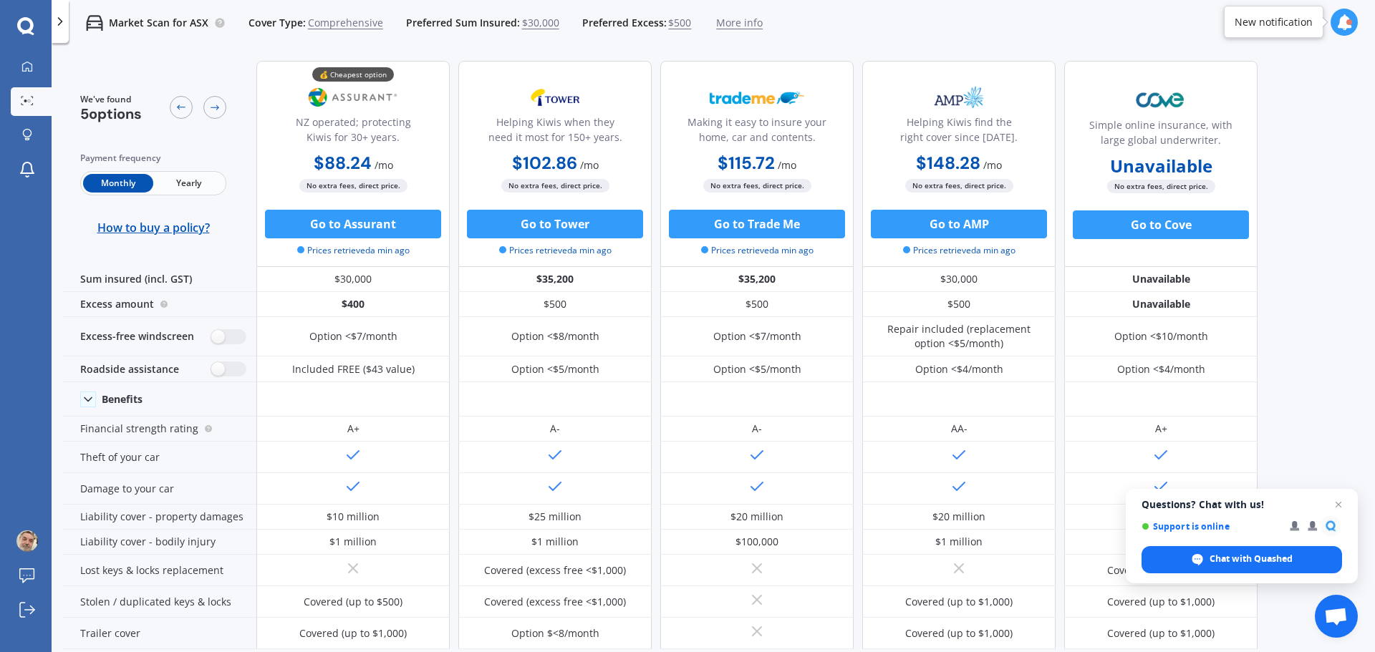
click at [197, 179] on span "Yearly" at bounding box center [188, 183] width 70 height 19
